Goal: Task Accomplishment & Management: Manage account settings

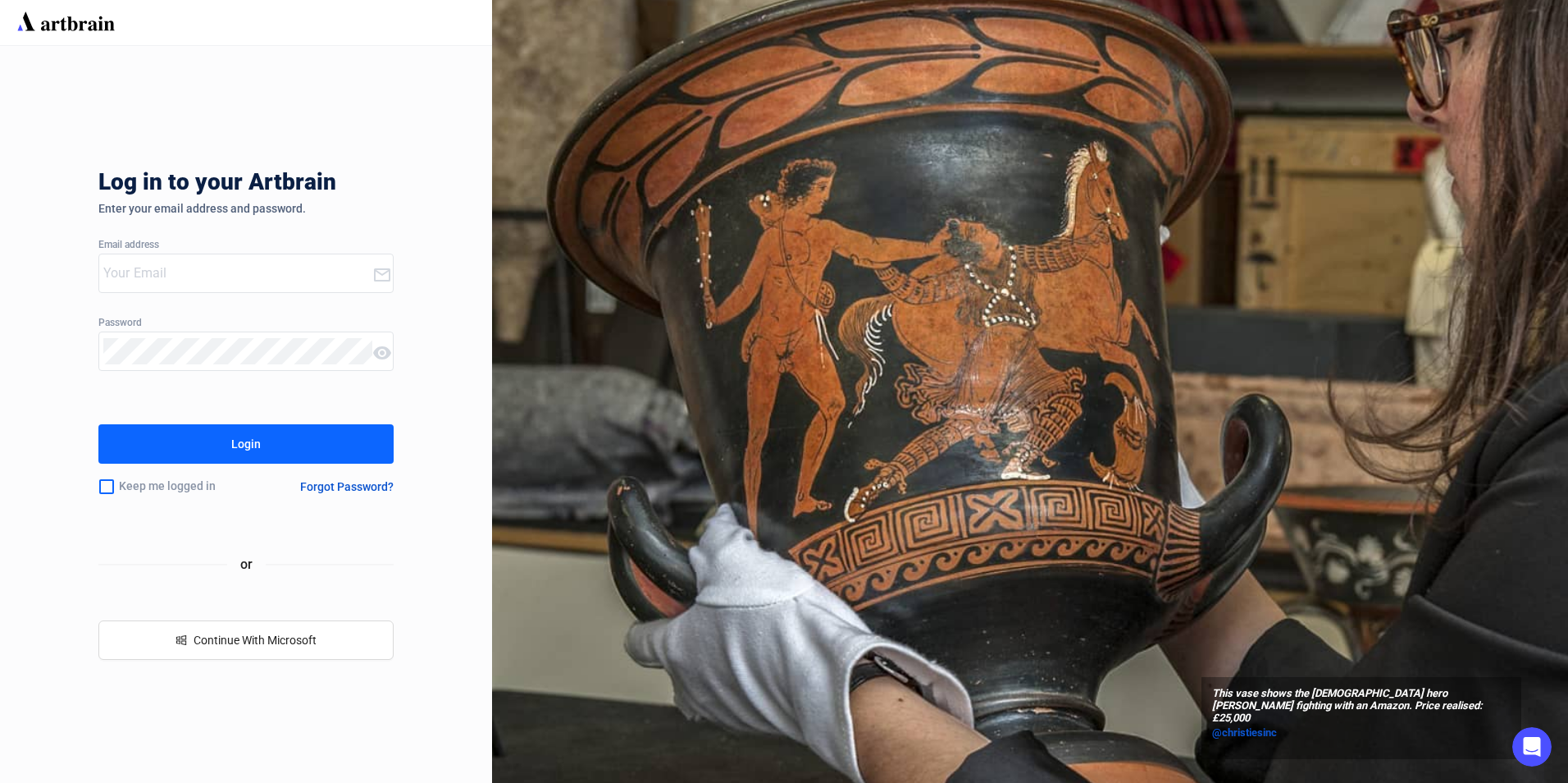
type input "[EMAIL_ADDRESS][PERSON_NAME][DOMAIN_NAME]"
click at [313, 447] on button "Login" at bounding box center [245, 444] width 295 height 39
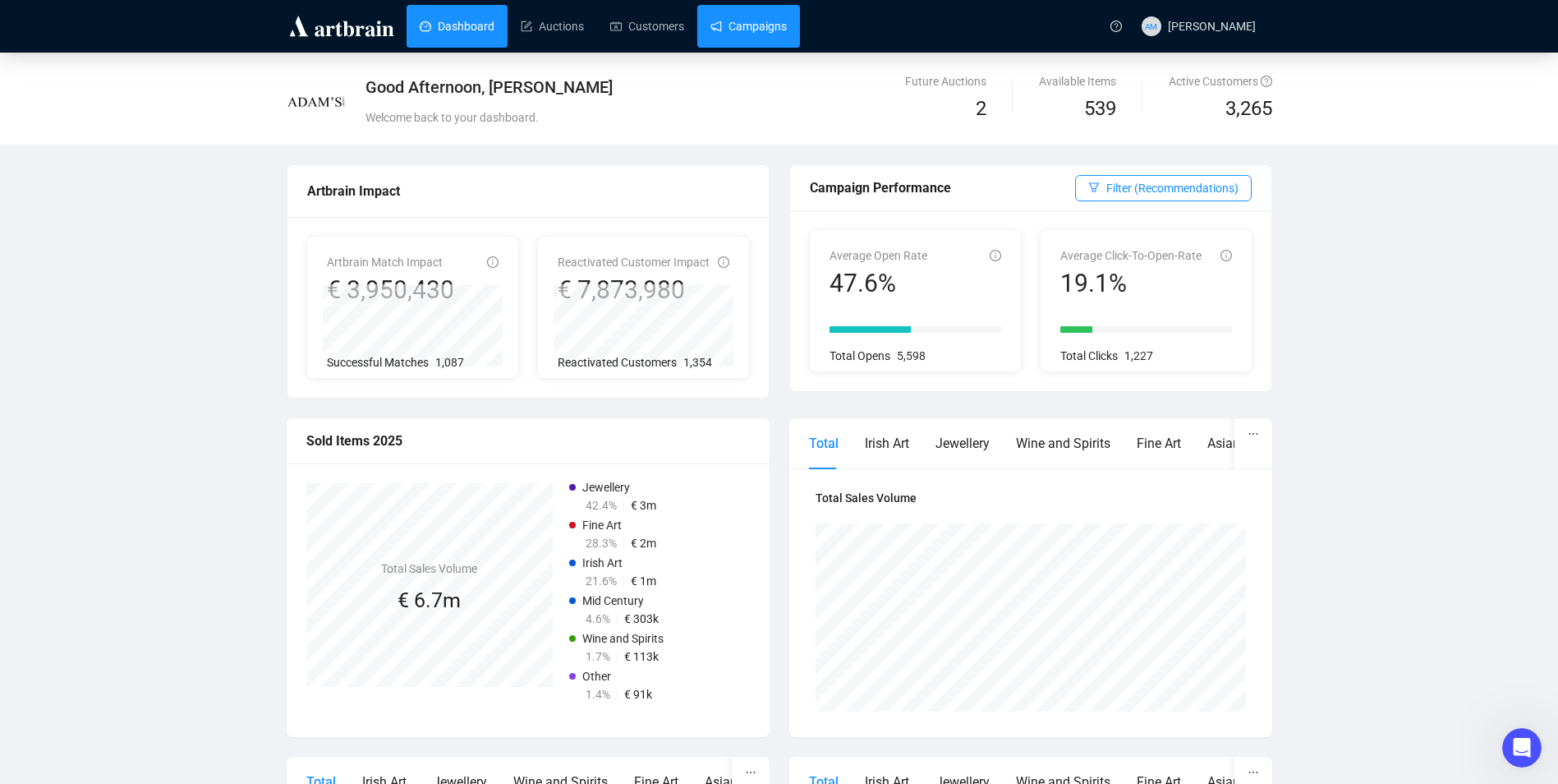
click at [768, 17] on link "Campaigns" at bounding box center [749, 26] width 76 height 43
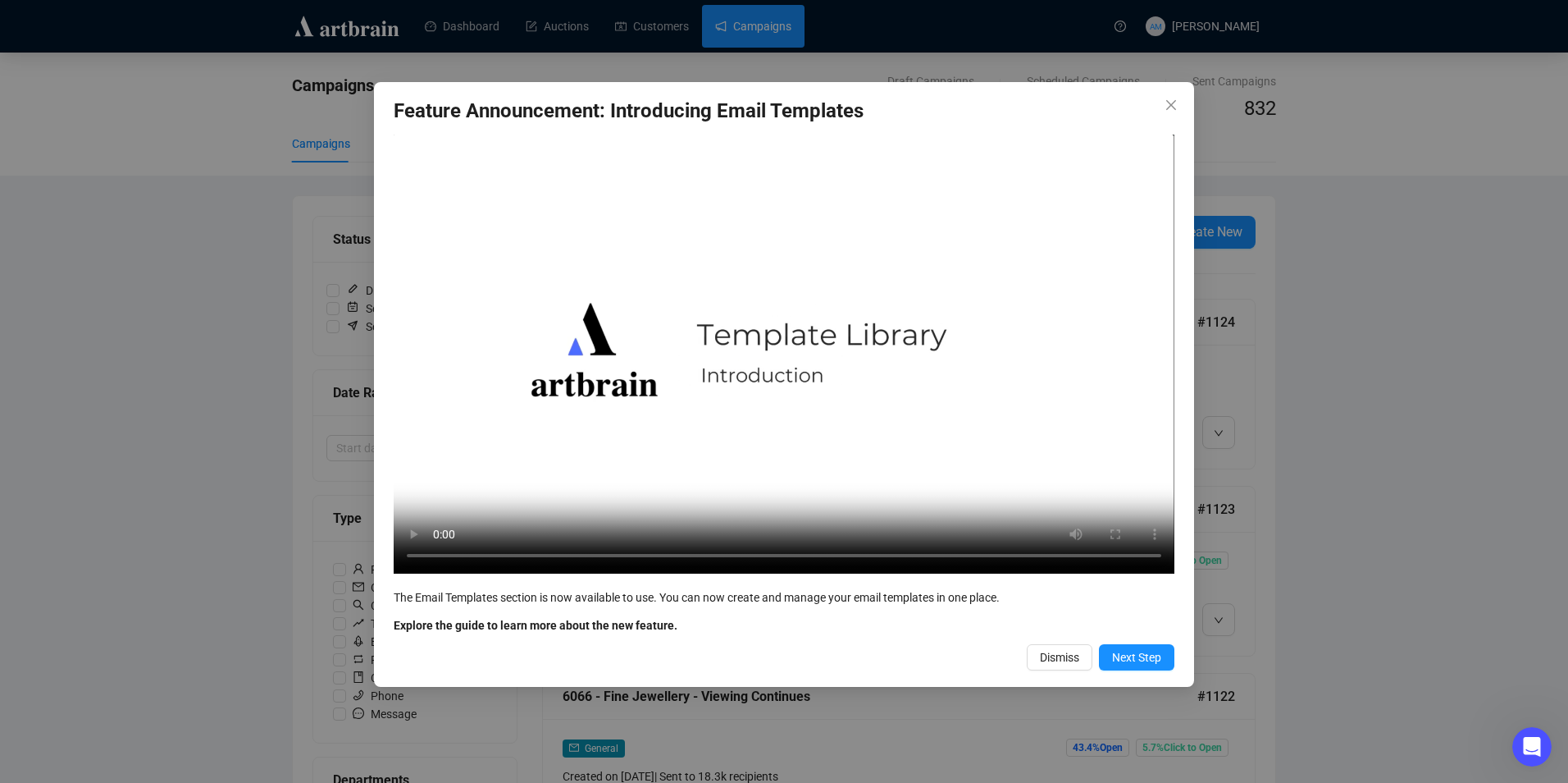
click at [1061, 650] on span "Dismiss" at bounding box center [1060, 656] width 39 height 18
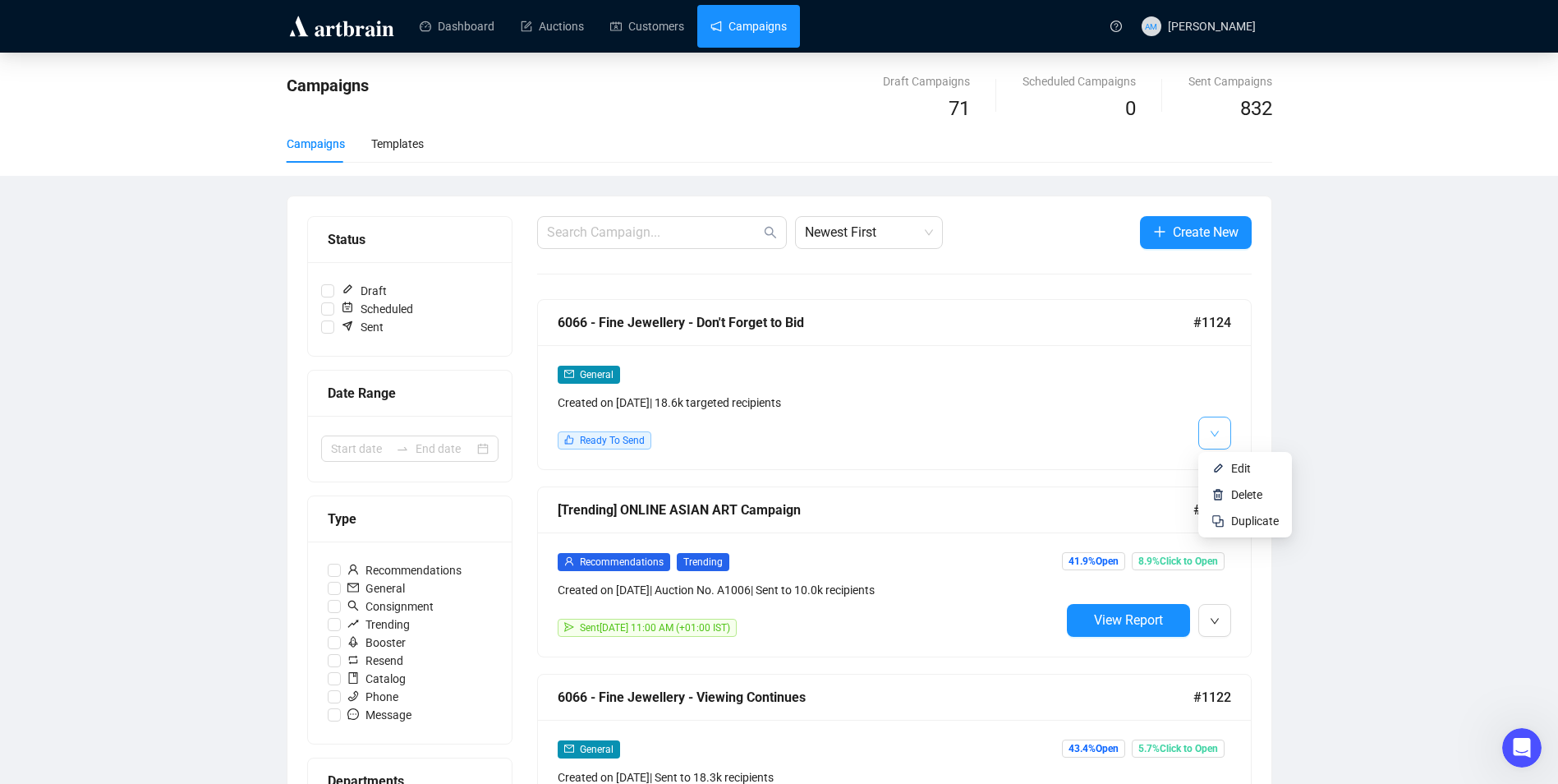
click at [1217, 443] on button "button" at bounding box center [1215, 432] width 32 height 32
click at [1230, 473] on li "Edit" at bounding box center [1245, 468] width 87 height 26
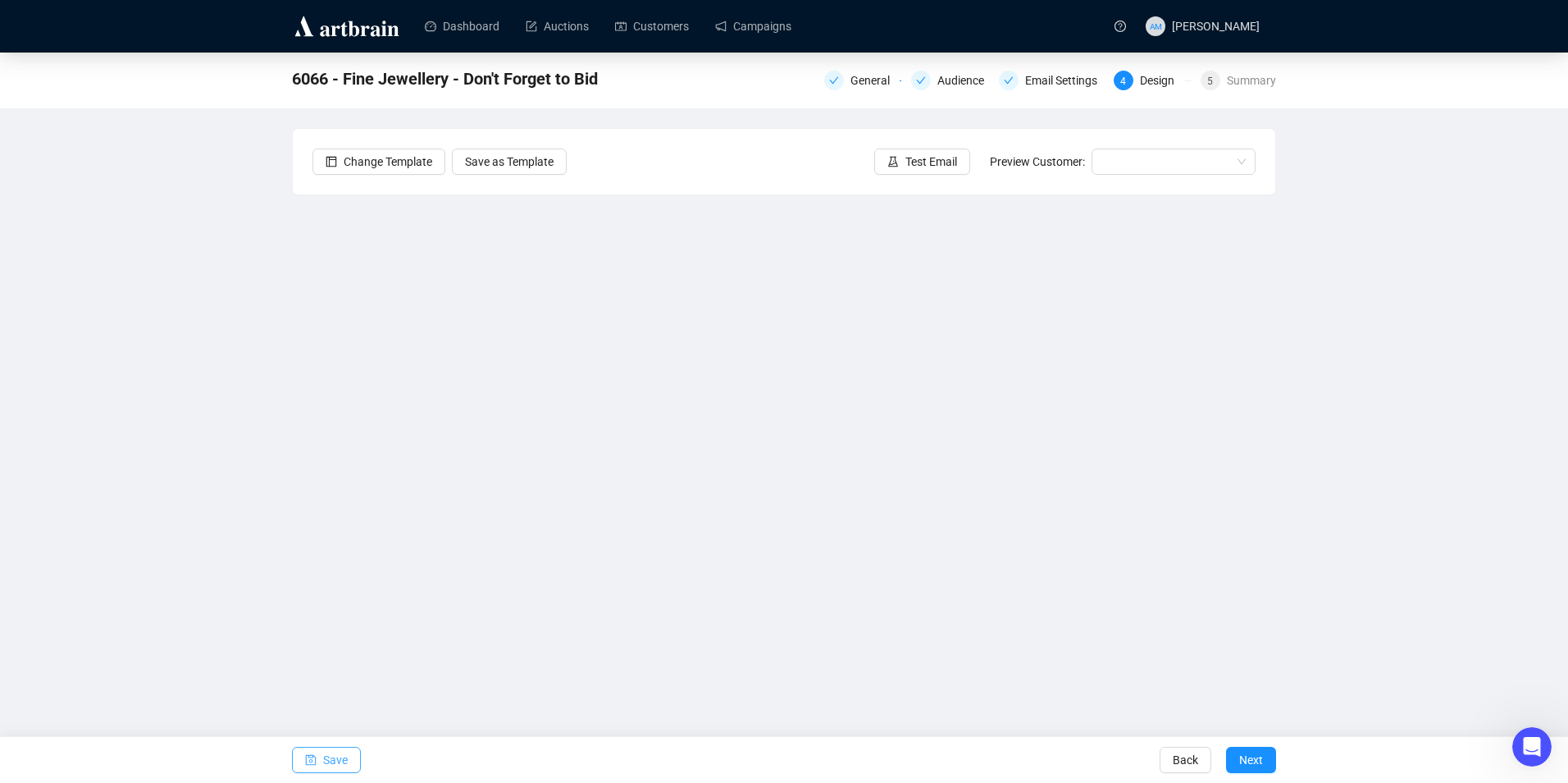
click at [332, 756] on span "Save" at bounding box center [335, 760] width 25 height 46
click at [354, 742] on div "Save" at bounding box center [326, 760] width 69 height 46
click at [347, 753] on button "Save" at bounding box center [326, 760] width 69 height 26
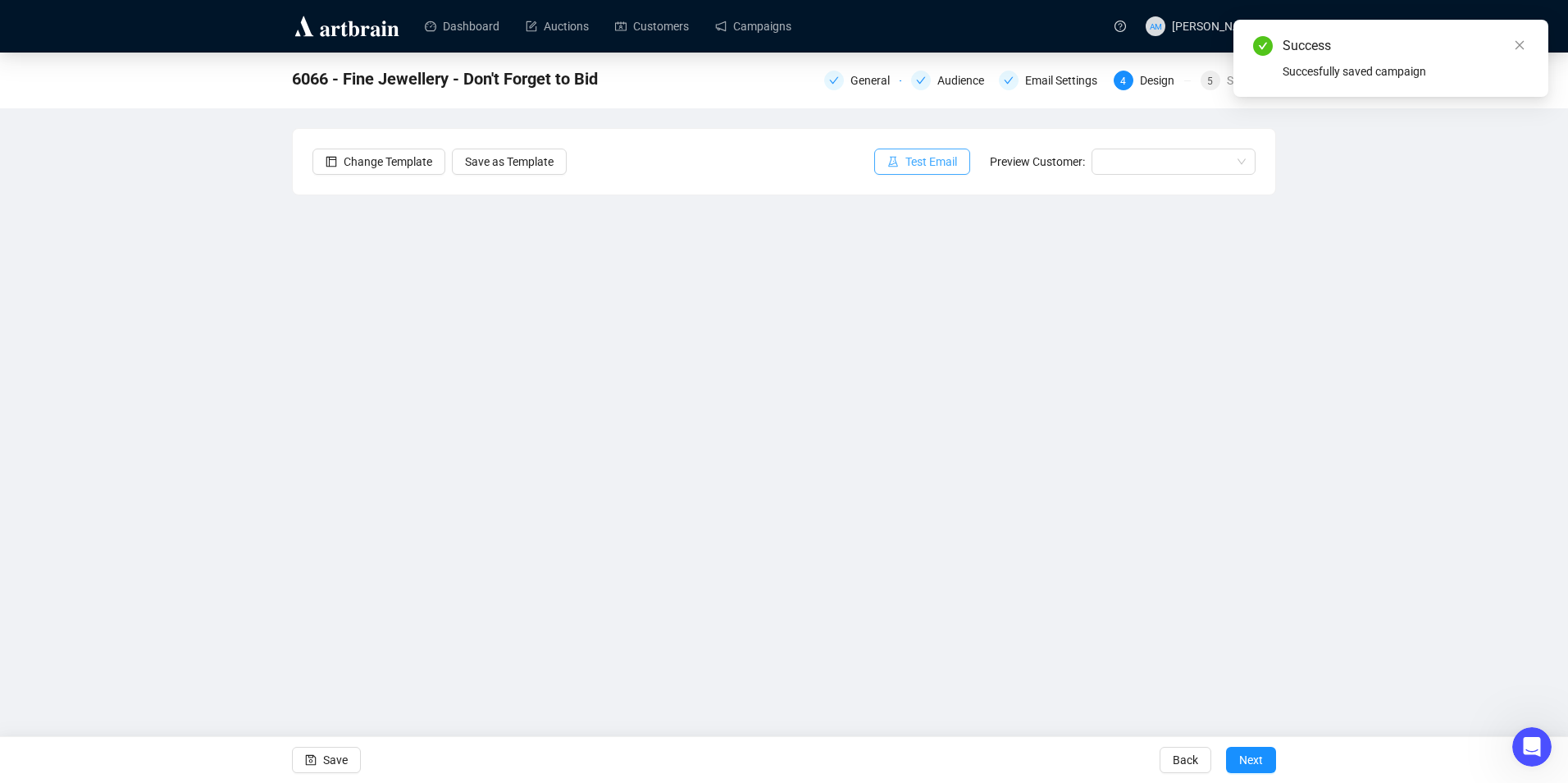
click at [916, 157] on span "Test Email" at bounding box center [931, 161] width 52 height 18
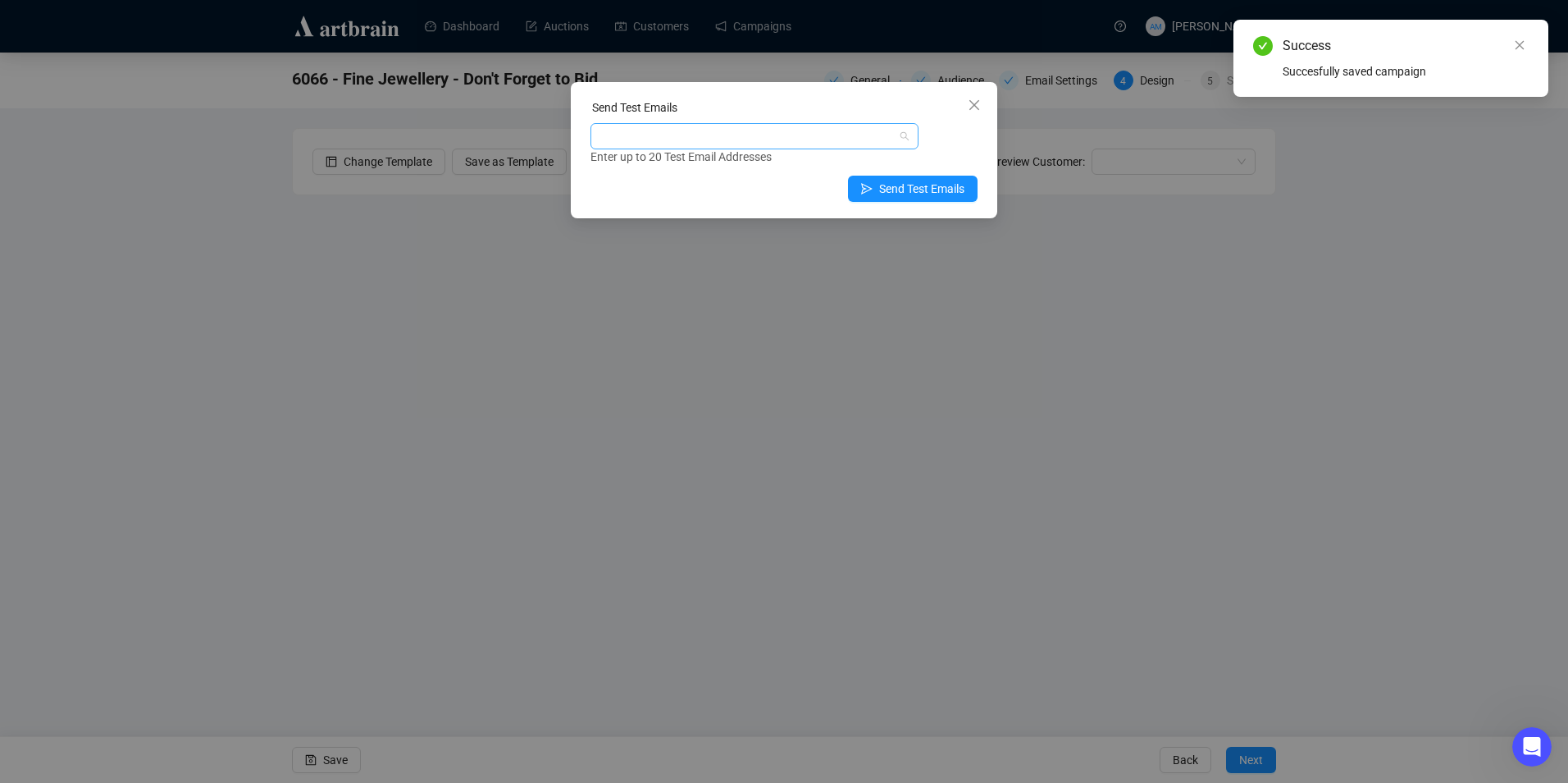
click at [823, 132] on div at bounding box center [746, 136] width 304 height 23
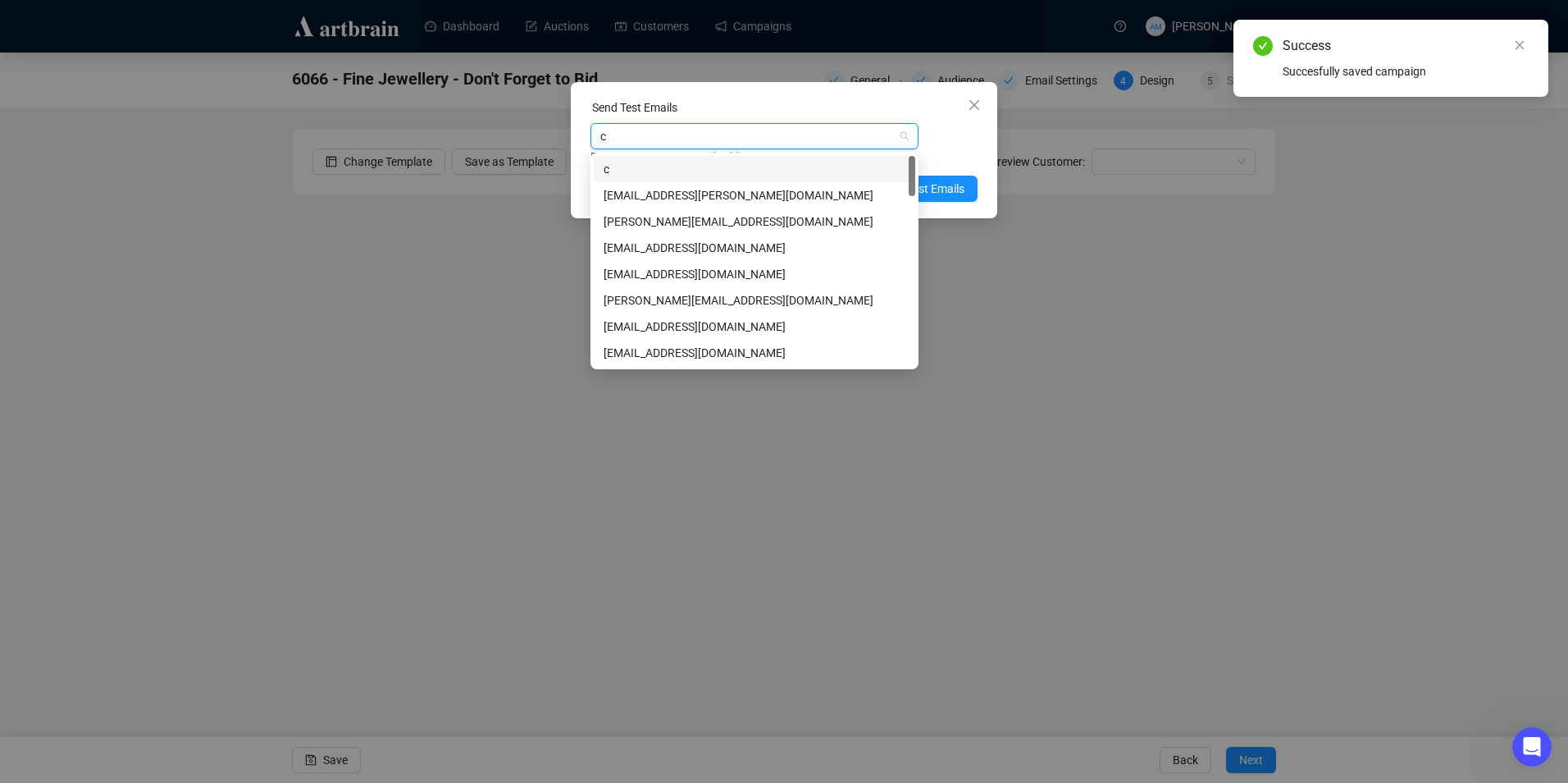
type input "cl"
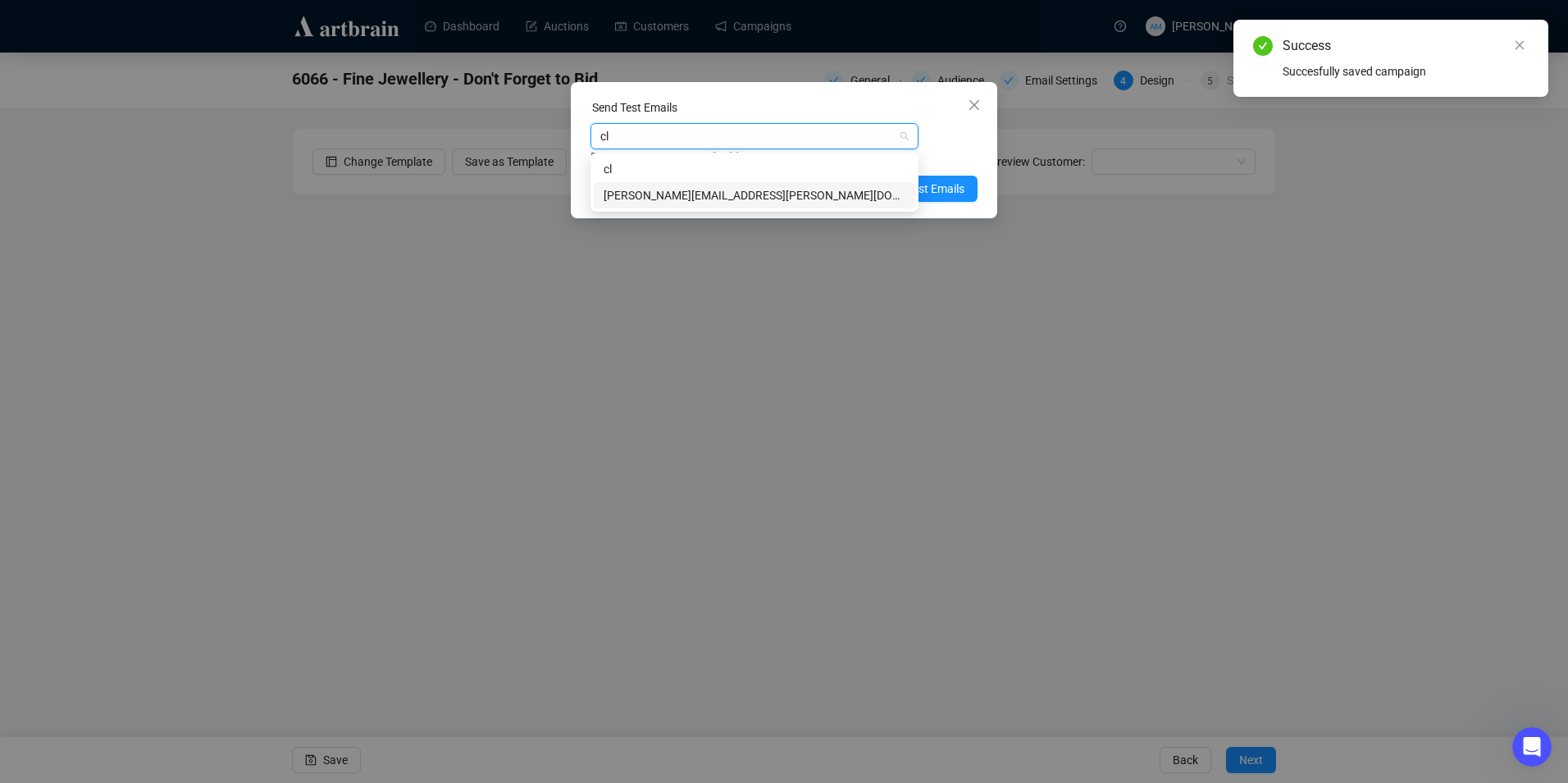
click at [704, 196] on div "[PERSON_NAME][EMAIL_ADDRESS][PERSON_NAME][DOMAIN_NAME]" at bounding box center [755, 195] width 302 height 18
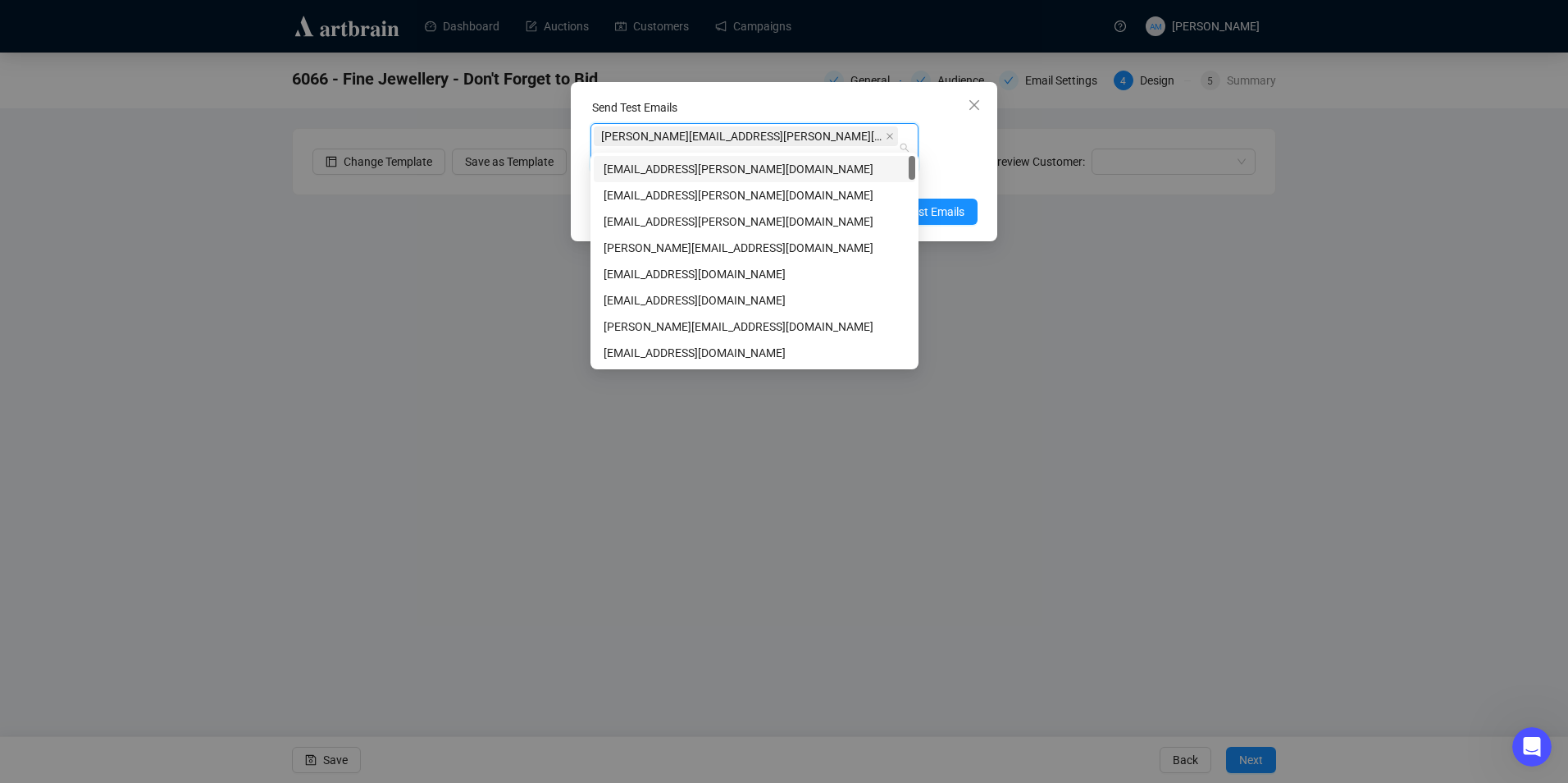
click at [976, 170] on div "Enter up to 20 Test Email Addresses" at bounding box center [784, 180] width 387 height 19
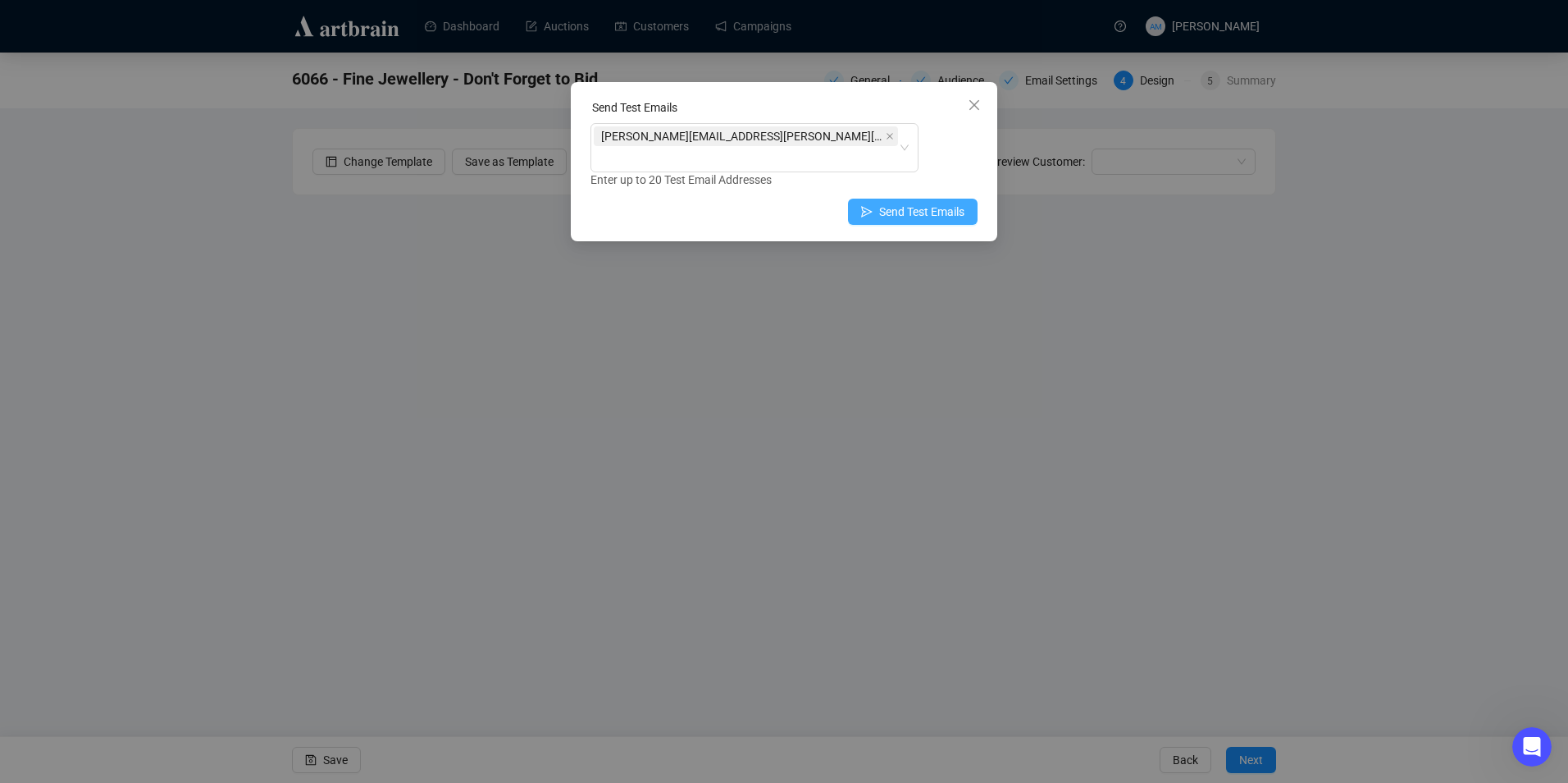
click at [960, 198] on button "Send Test Emails" at bounding box center [912, 211] width 130 height 26
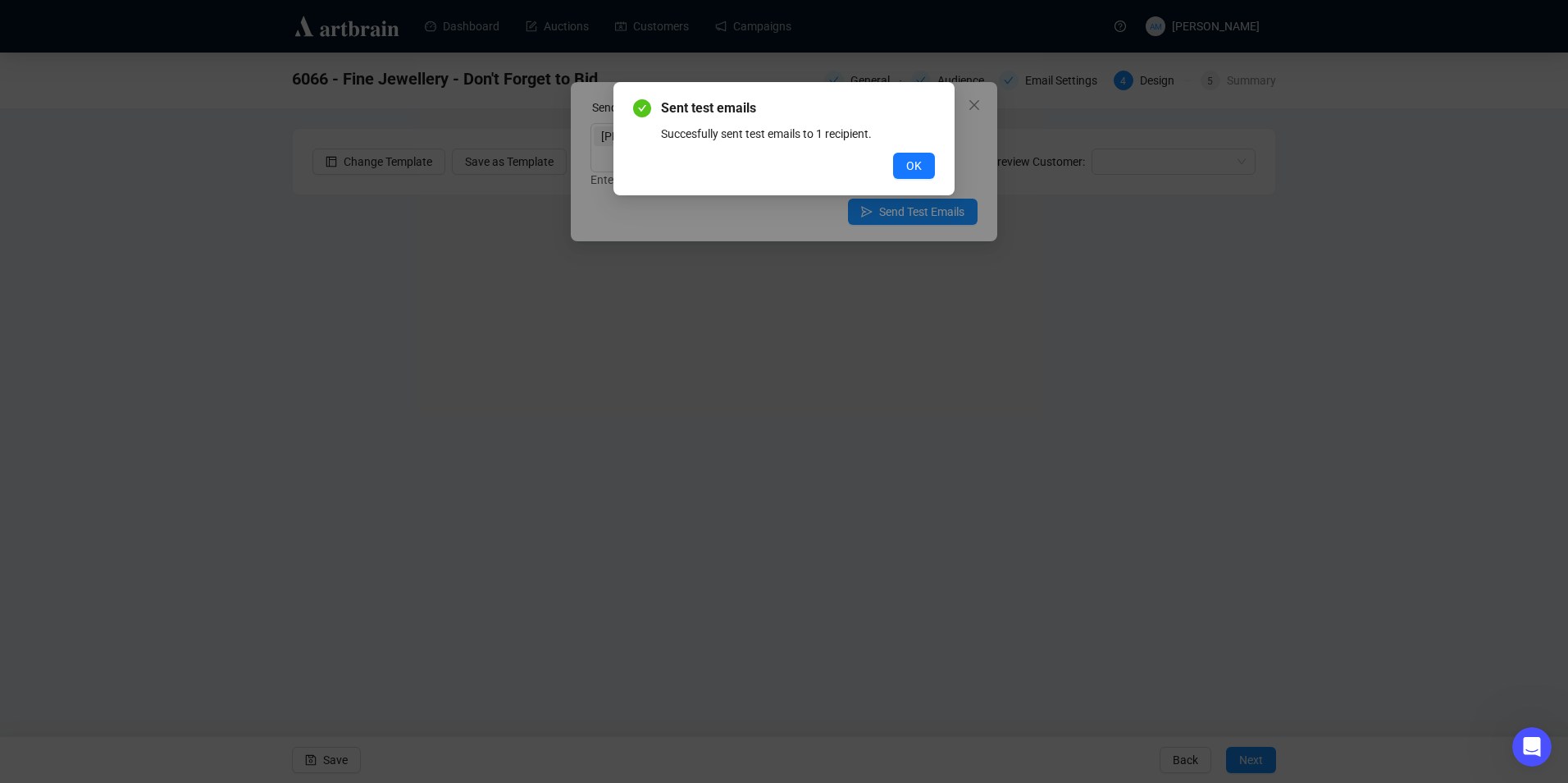
drag, startPoint x: 909, startPoint y: 159, endPoint x: 935, endPoint y: 113, distance: 52.8
click at [909, 157] on span "OK" at bounding box center [913, 165] width 16 height 18
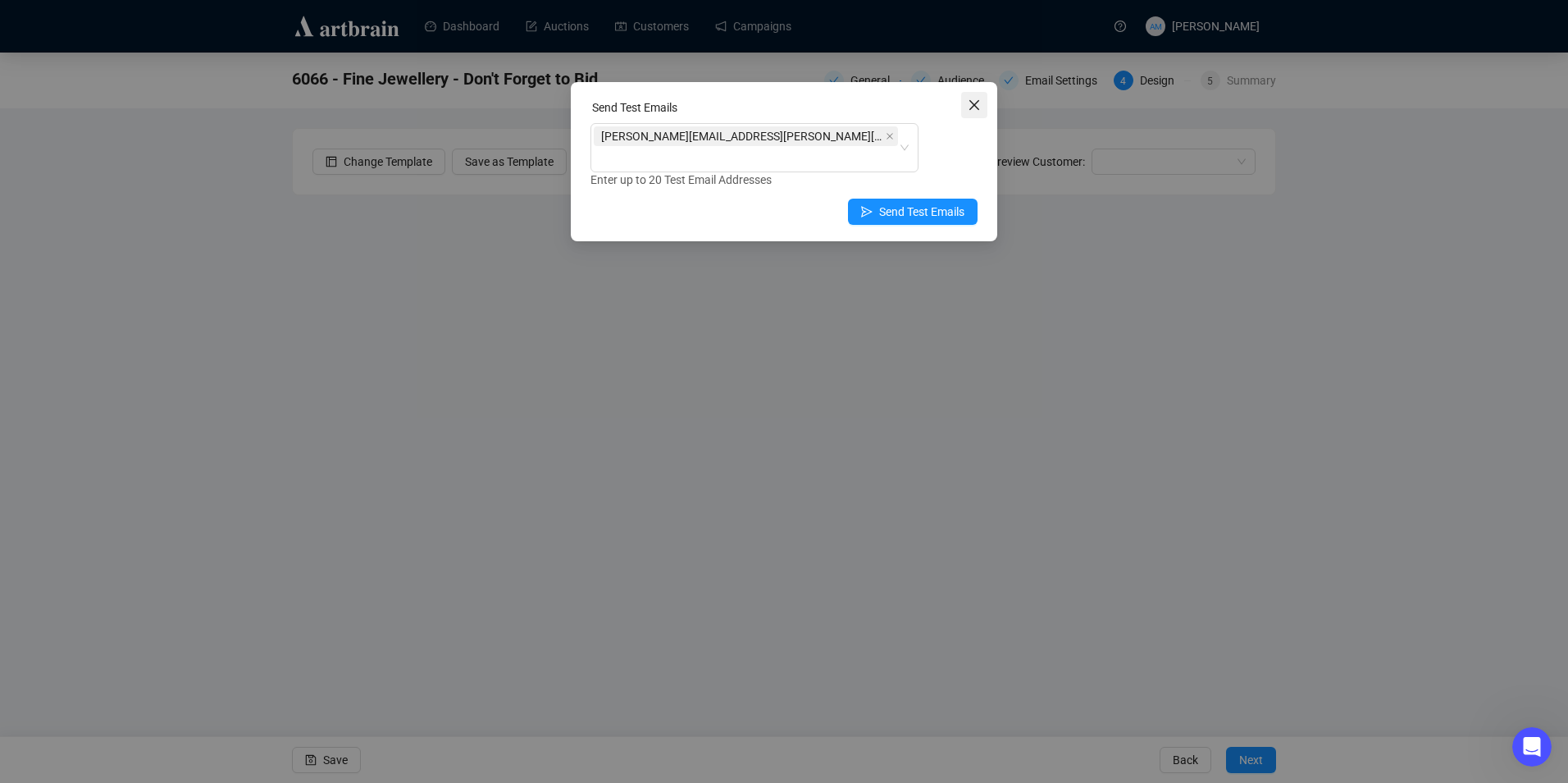
click at [972, 104] on icon "close" at bounding box center [973, 105] width 10 height 10
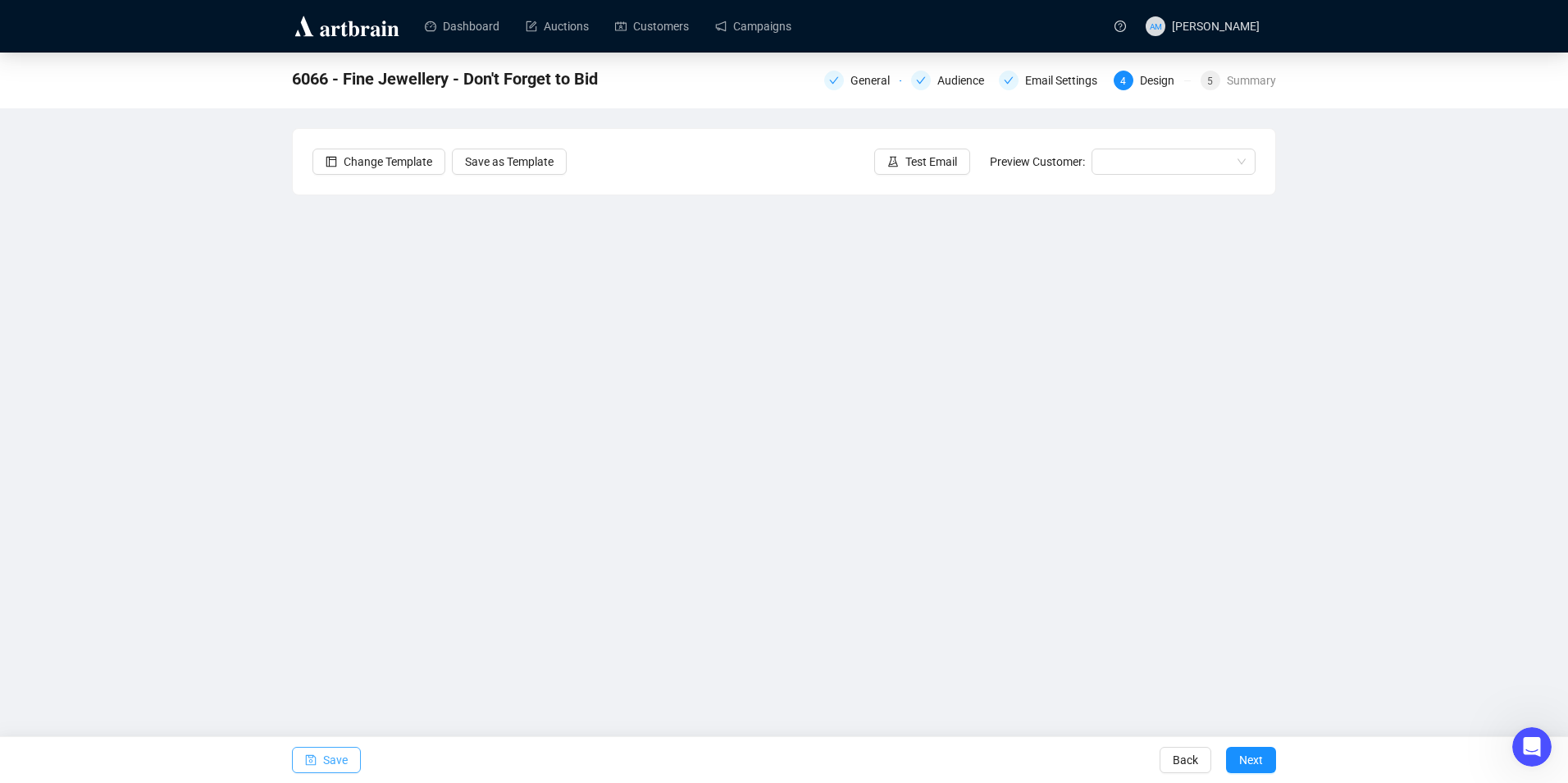
click at [329, 754] on span "Save" at bounding box center [335, 760] width 25 height 46
click at [314, 760] on icon "save" at bounding box center [310, 760] width 11 height 11
click at [320, 747] on button "Save" at bounding box center [326, 760] width 69 height 26
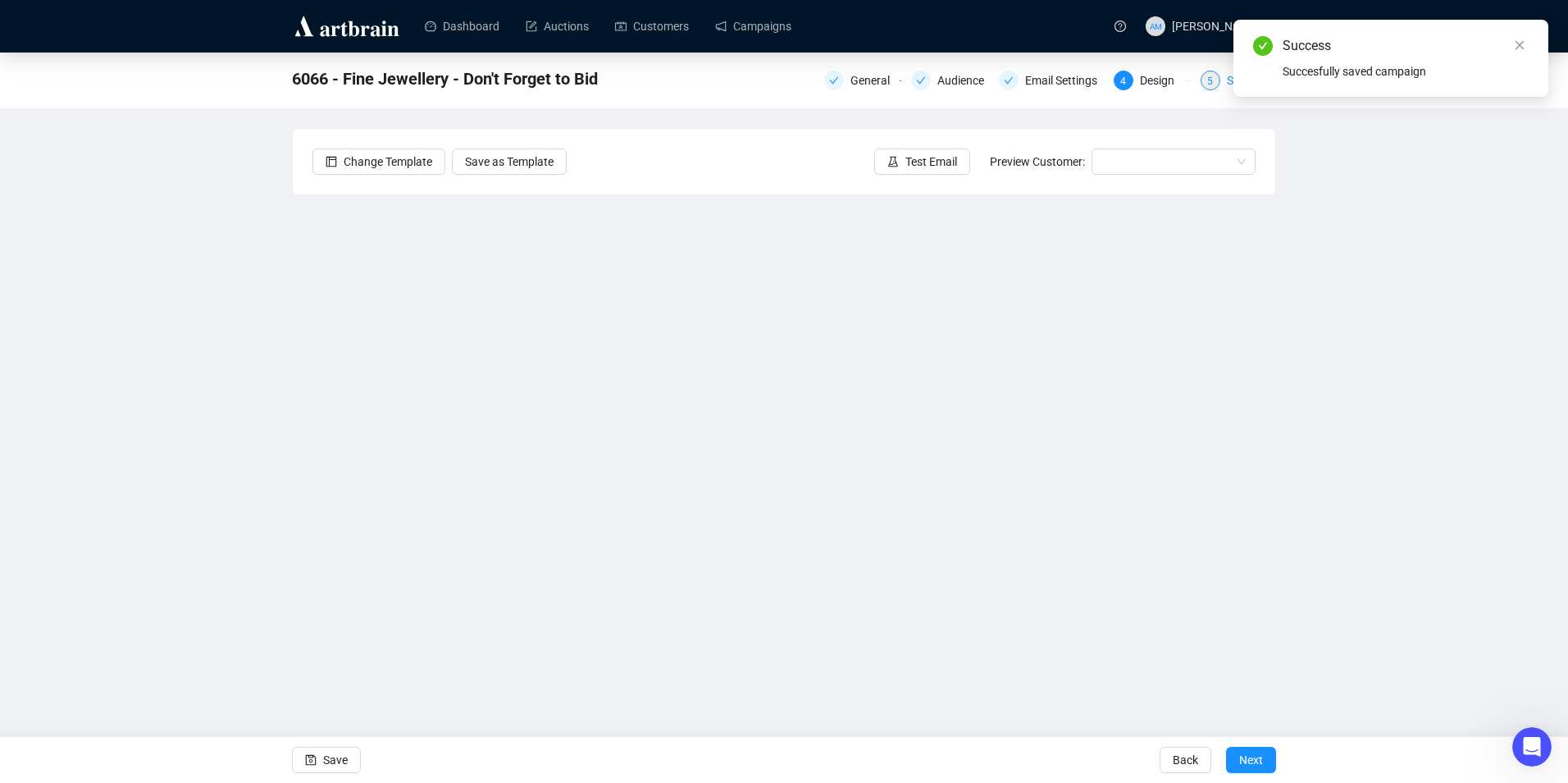
click at [1206, 78] on div "5" at bounding box center [1210, 80] width 19 height 19
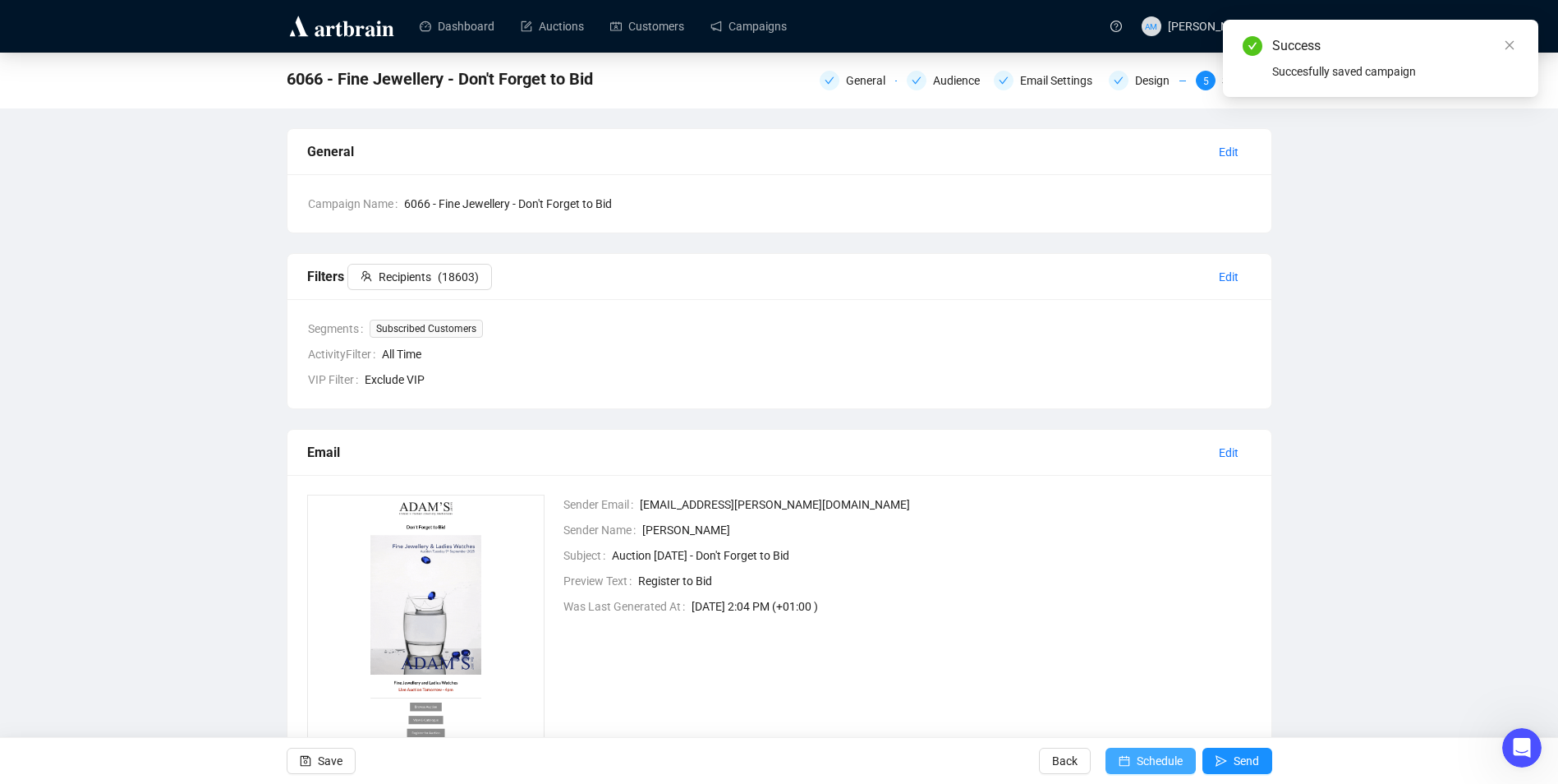
click at [1144, 756] on span "Schedule" at bounding box center [1160, 761] width 46 height 46
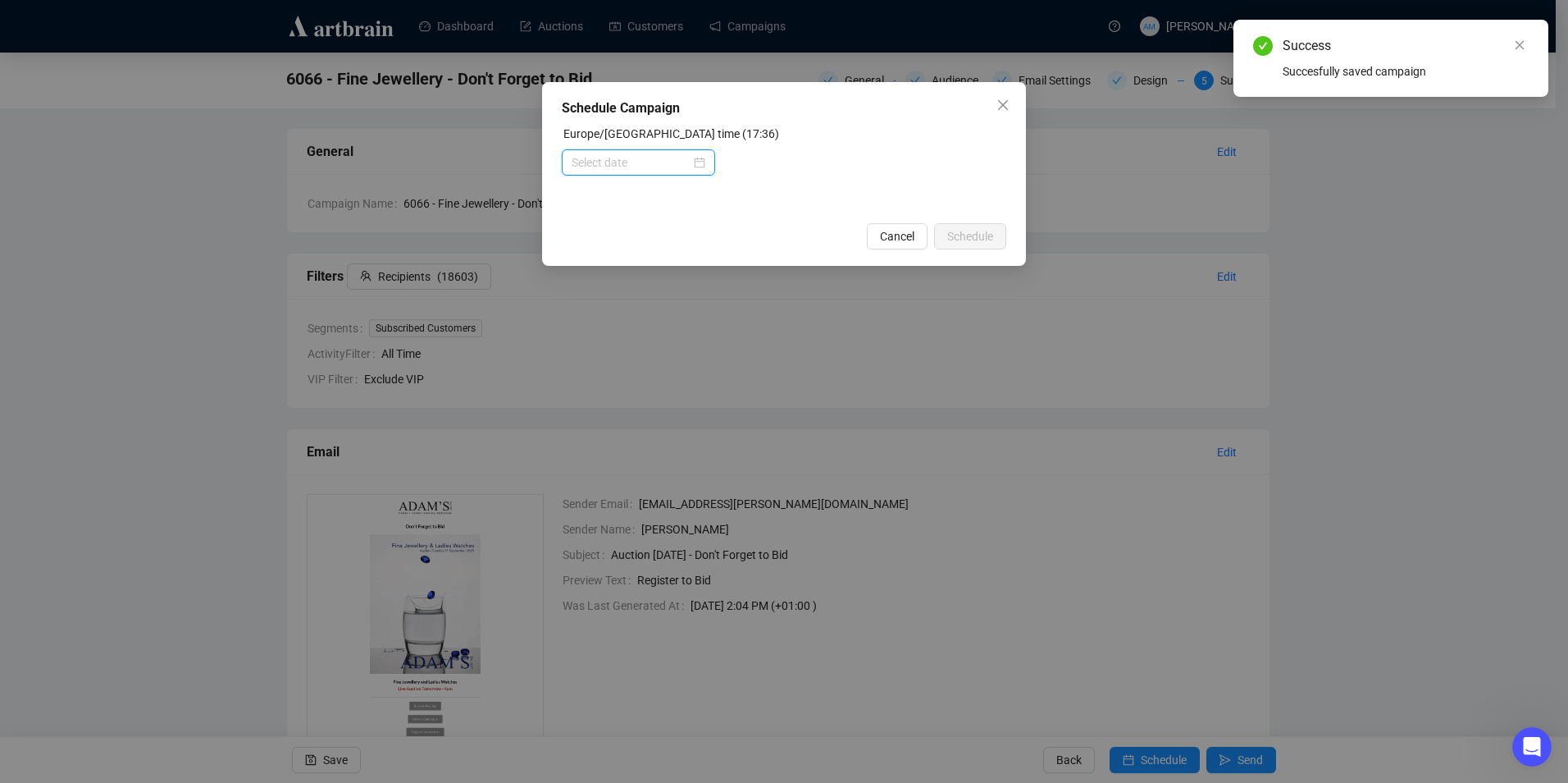
click at [641, 161] on input at bounding box center [631, 162] width 119 height 18
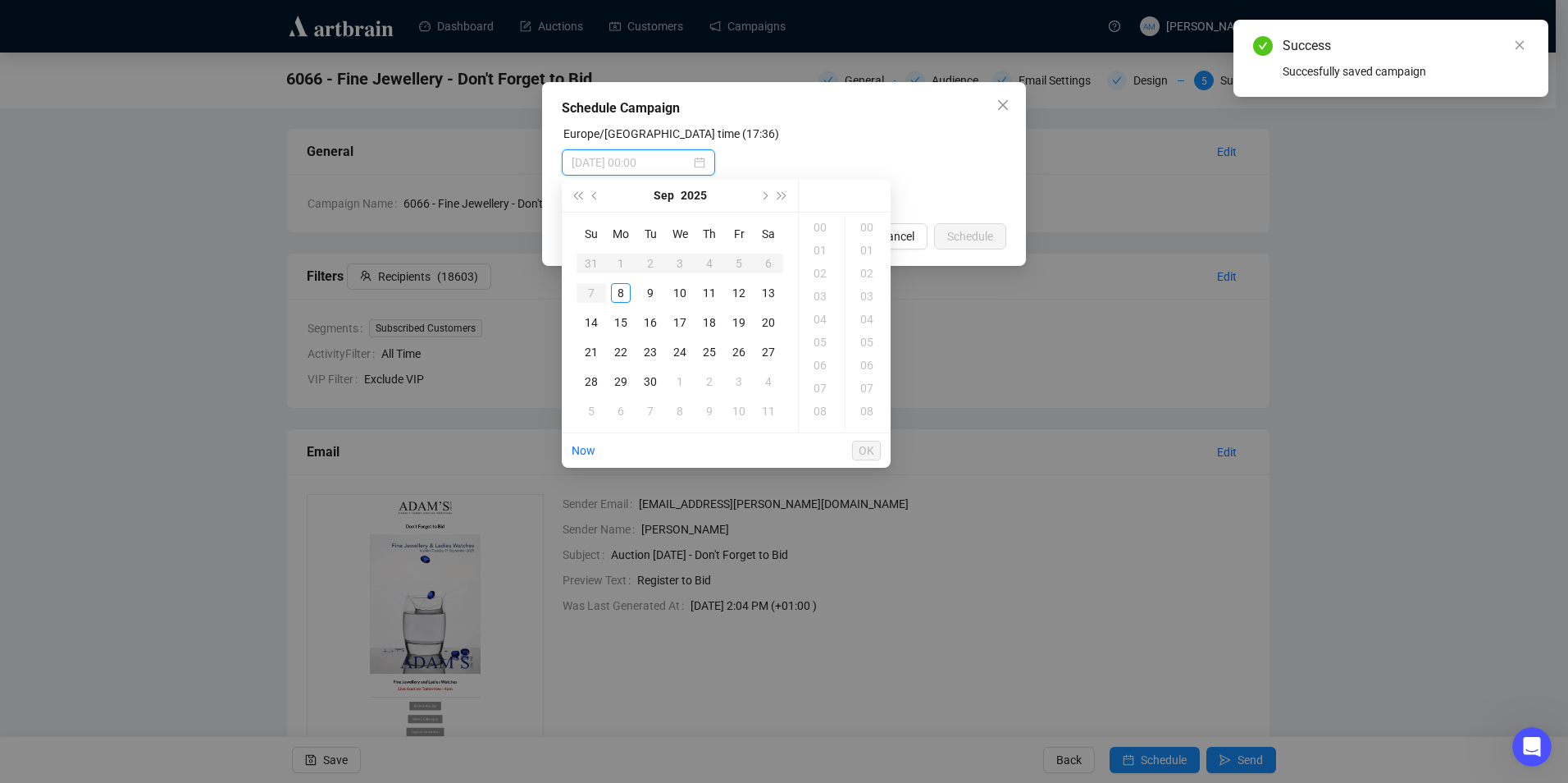
type input "[DATE] 00:00"
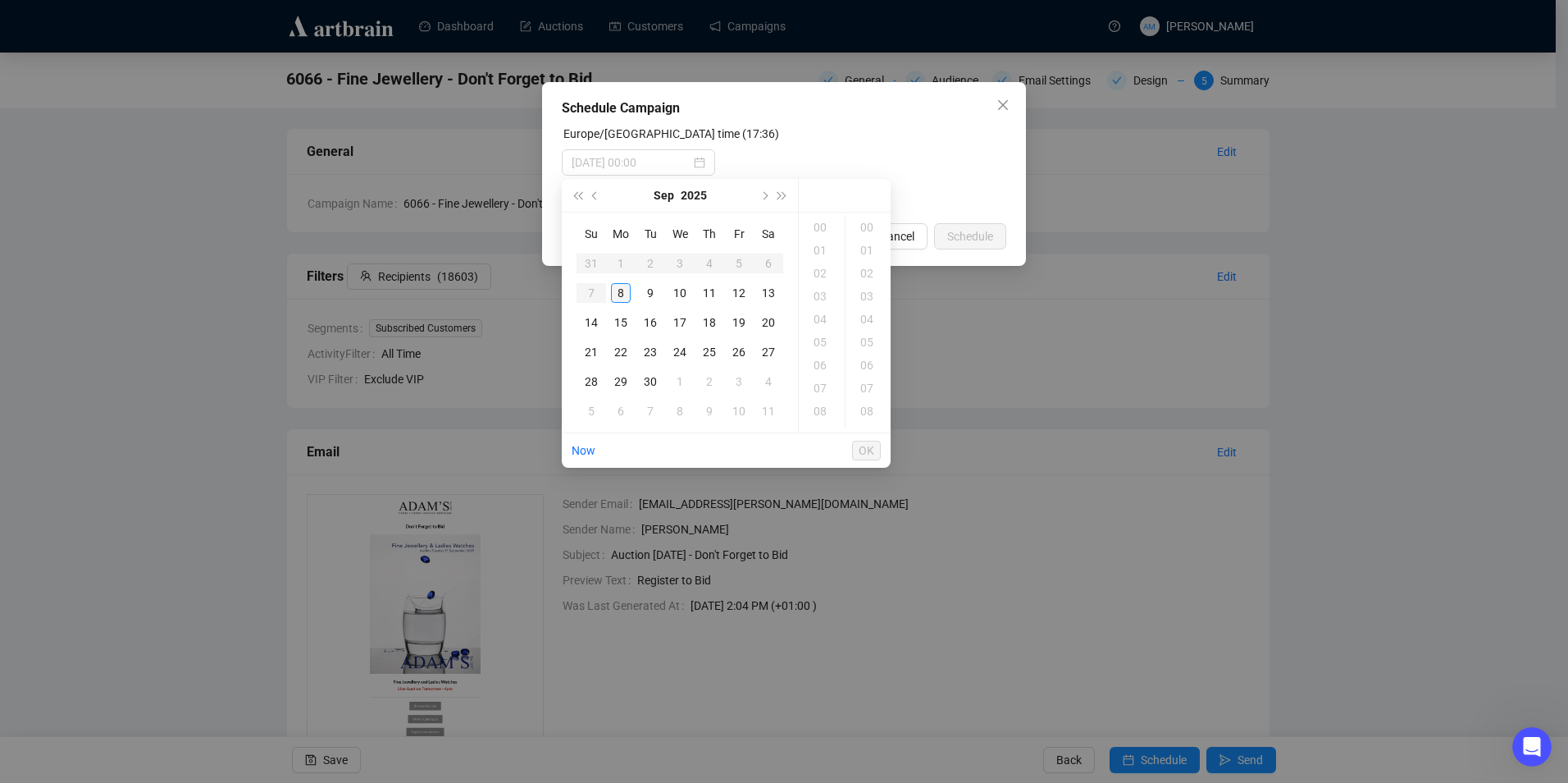
click at [618, 298] on div "8" at bounding box center [621, 292] width 19 height 19
click at [821, 230] on div "18" at bounding box center [822, 227] width 39 height 23
click at [867, 241] on div "08" at bounding box center [868, 246] width 39 height 23
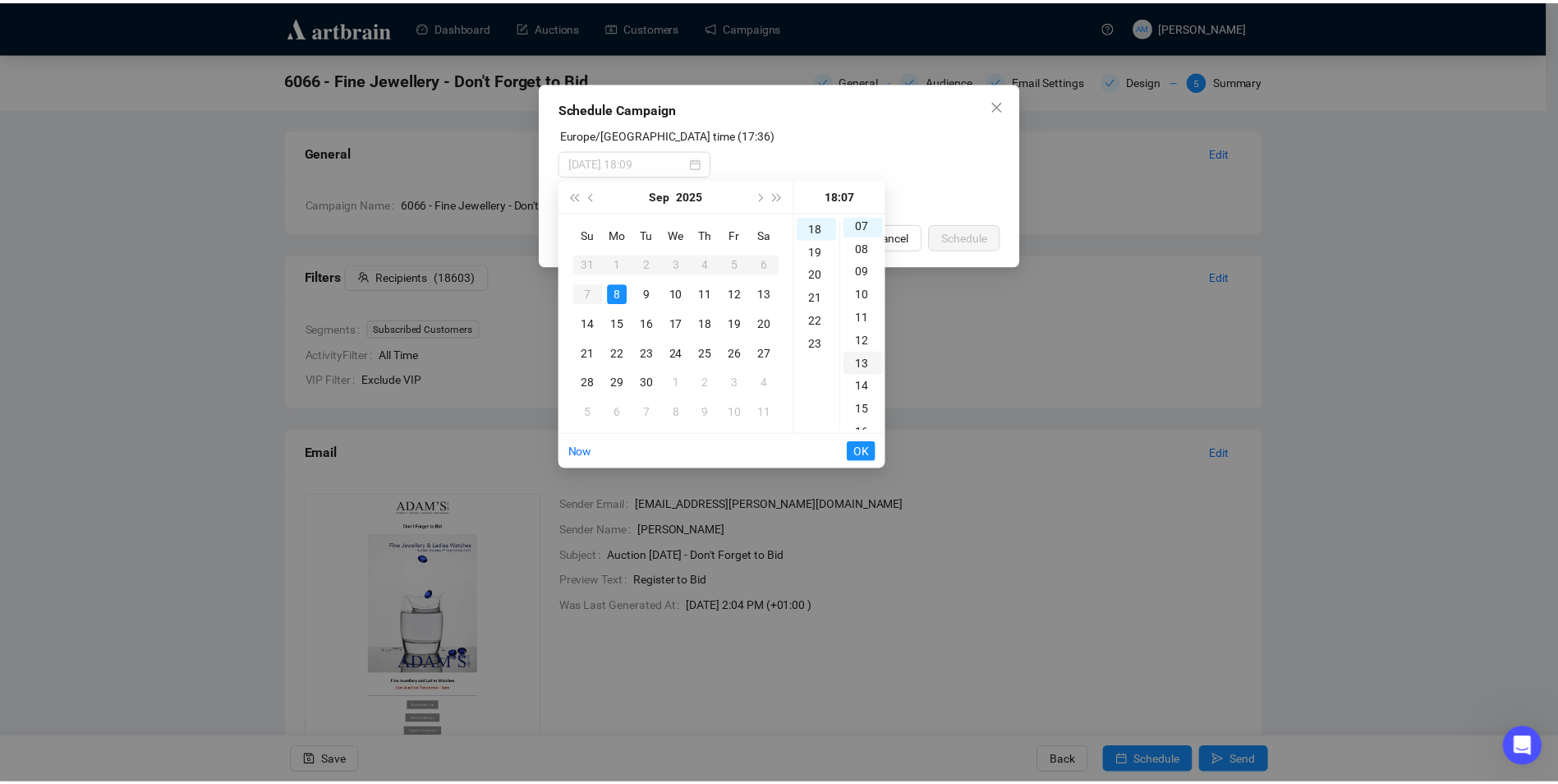
scroll to position [184, 0]
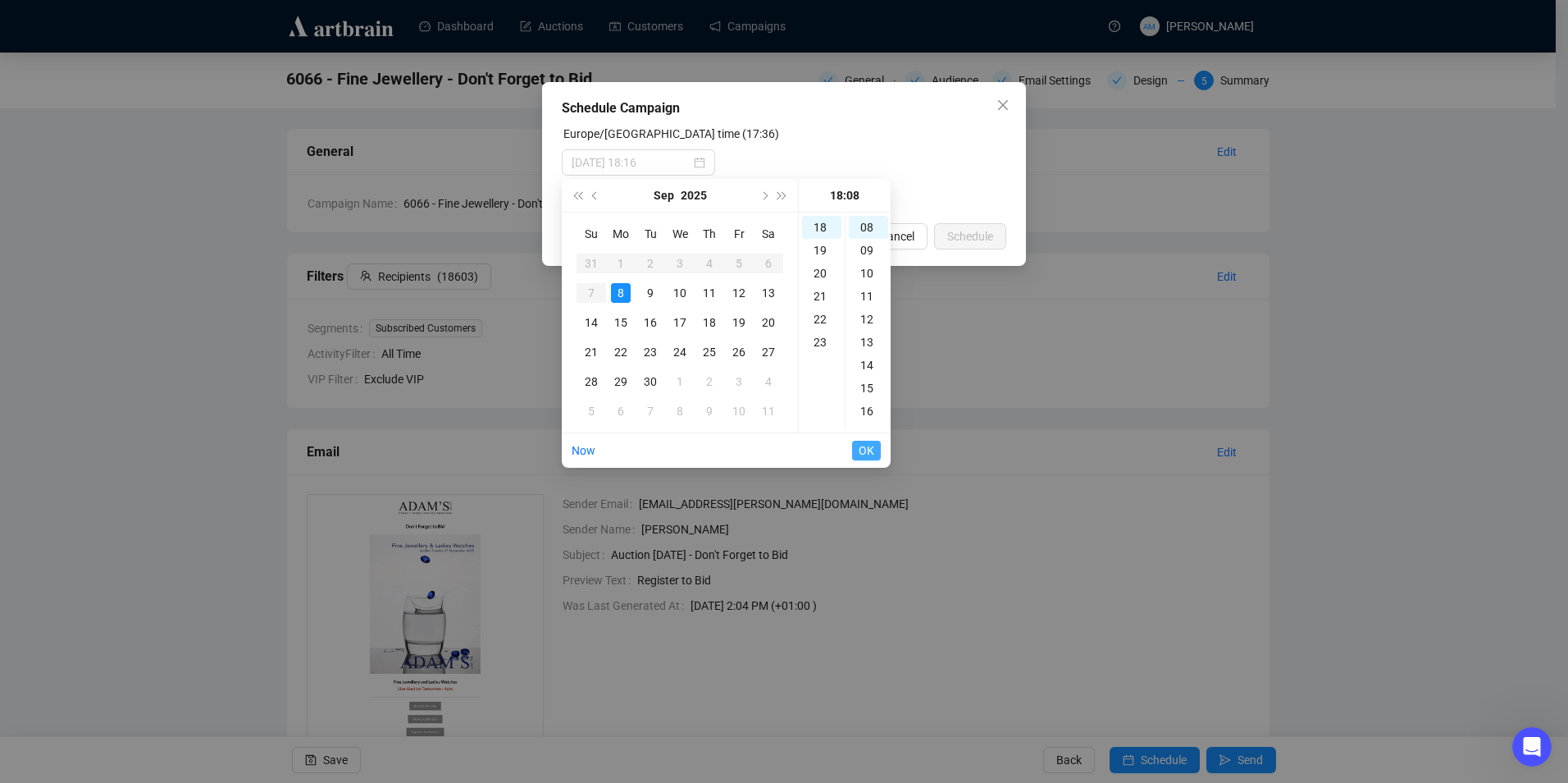
type input "[DATE] 18:08"
click at [869, 454] on span "OK" at bounding box center [866, 450] width 16 height 32
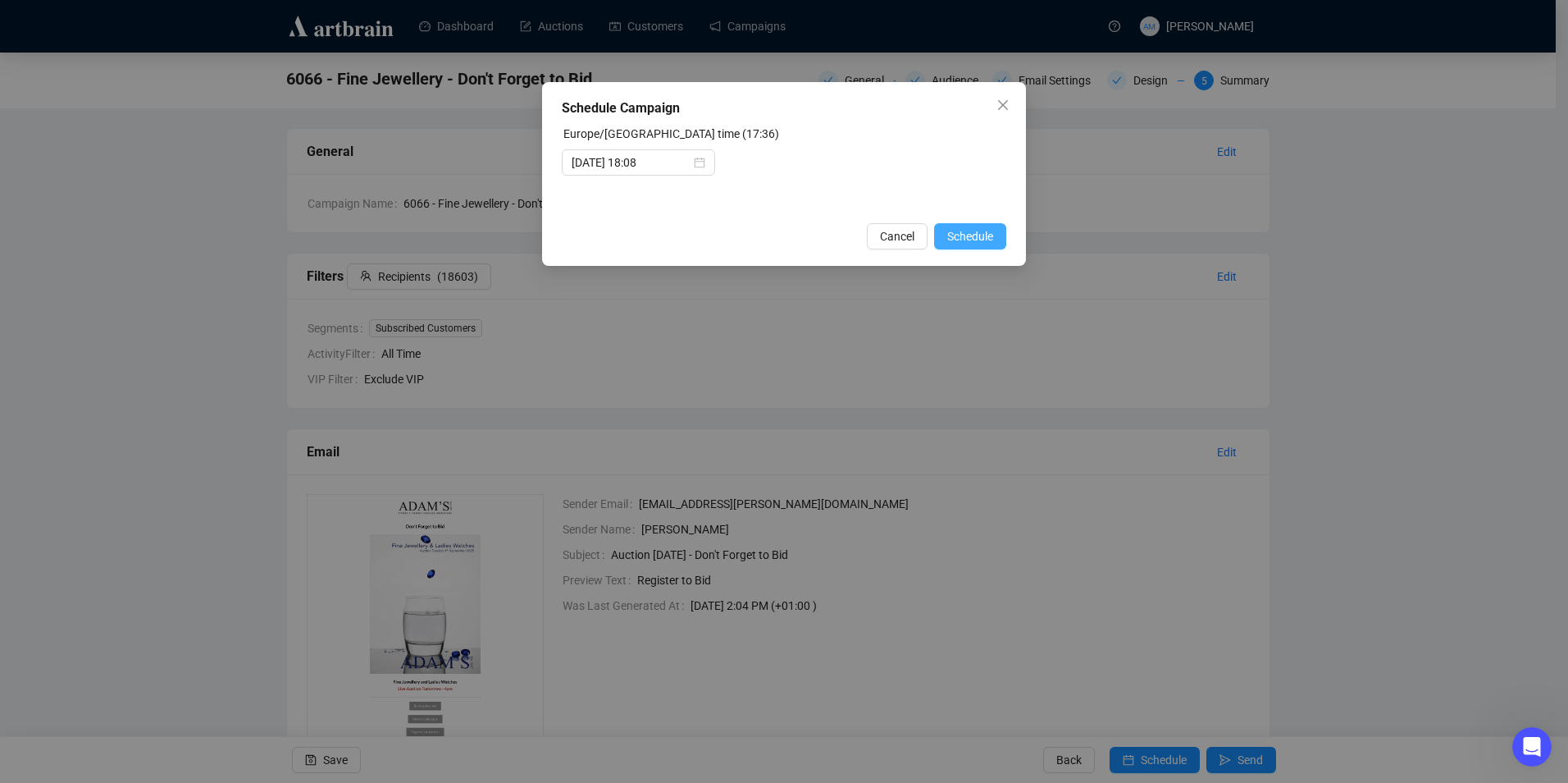
click at [975, 243] on span "Schedule" at bounding box center [971, 235] width 46 height 18
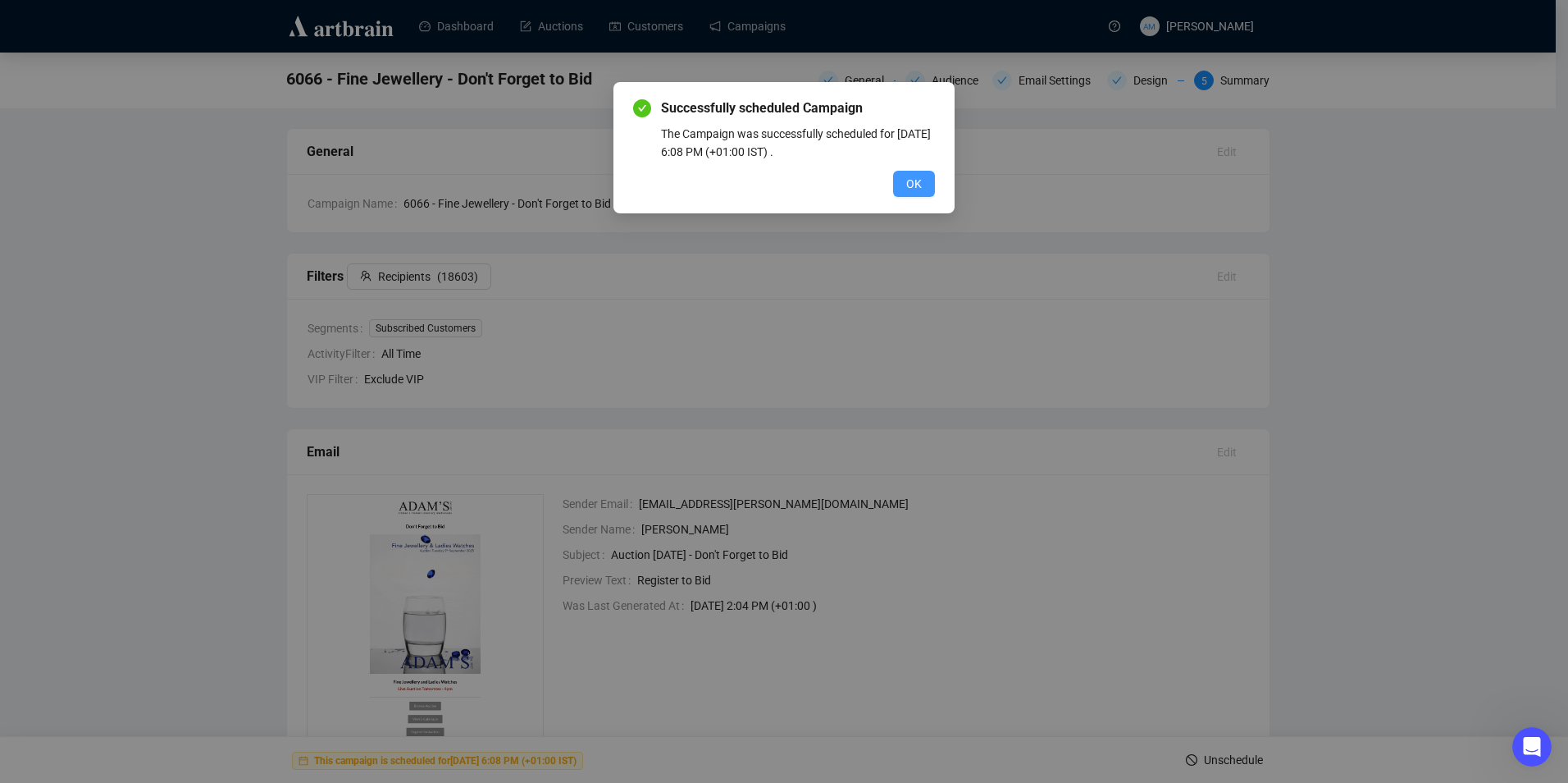
click at [920, 183] on span "OK" at bounding box center [913, 183] width 16 height 18
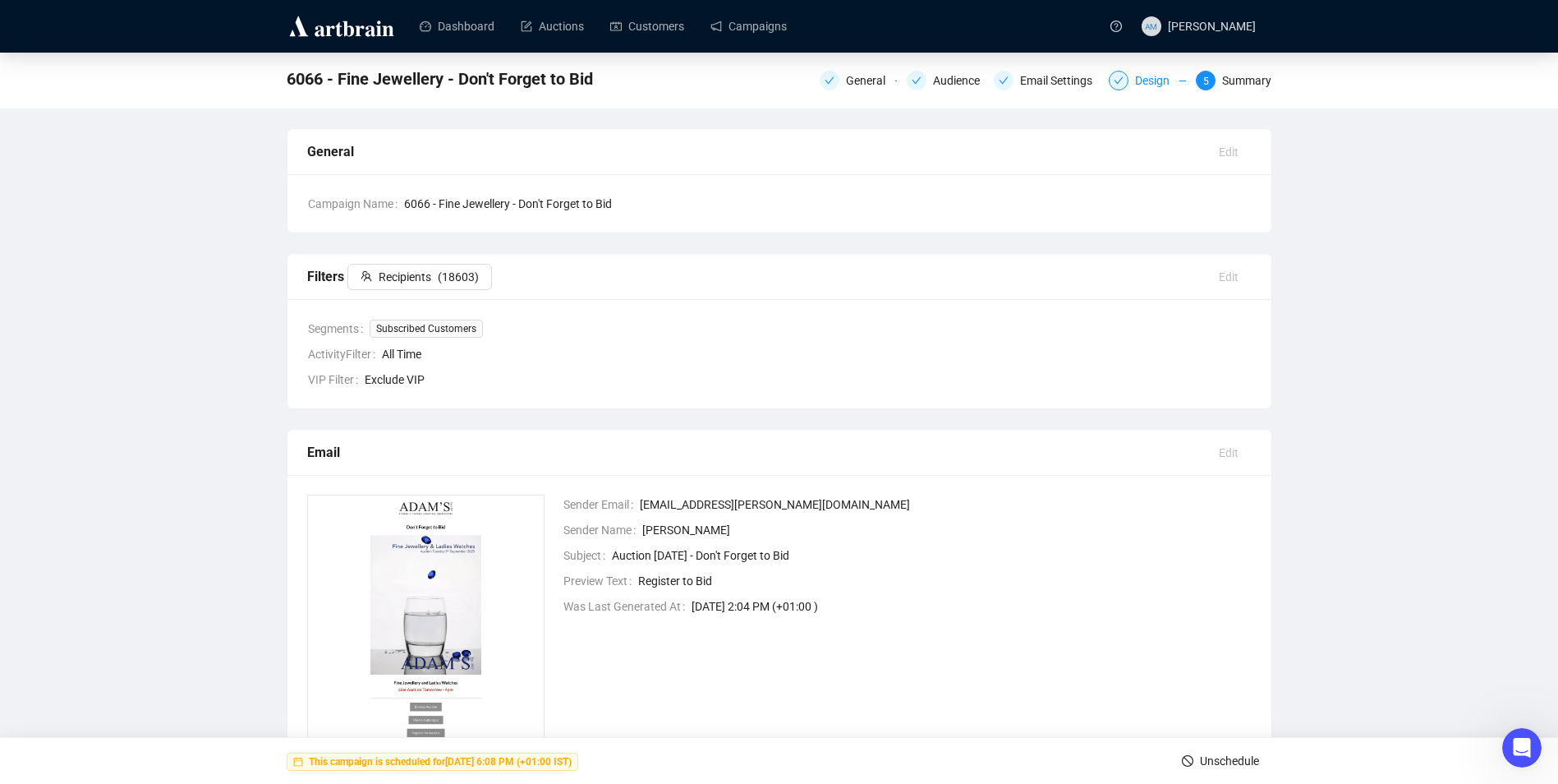
click at [1149, 81] on div "Design" at bounding box center [1157, 80] width 45 height 19
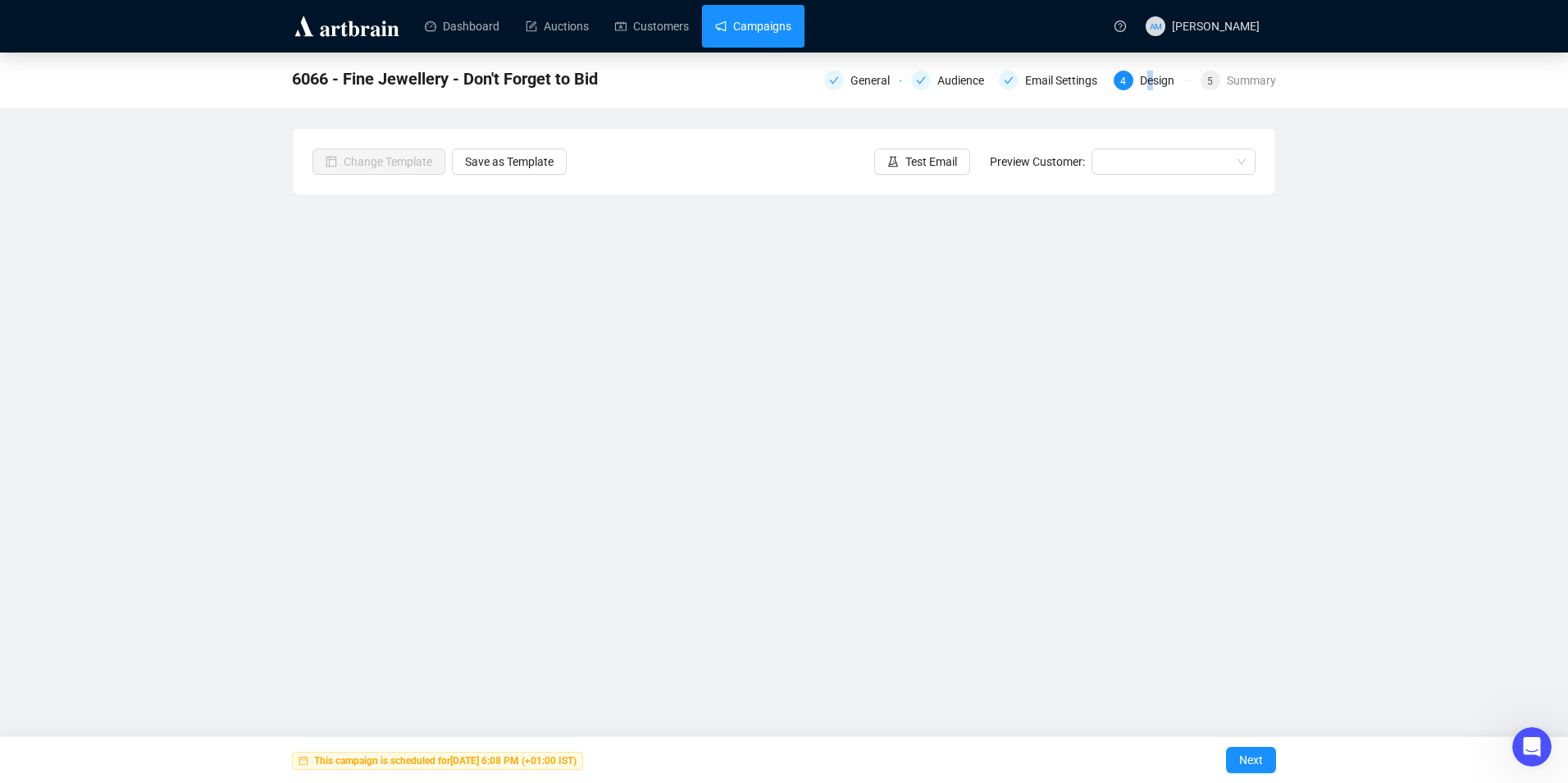
click at [777, 25] on link "Campaigns" at bounding box center [753, 26] width 76 height 43
